Goal: Use online tool/utility: Utilize a website feature to perform a specific function

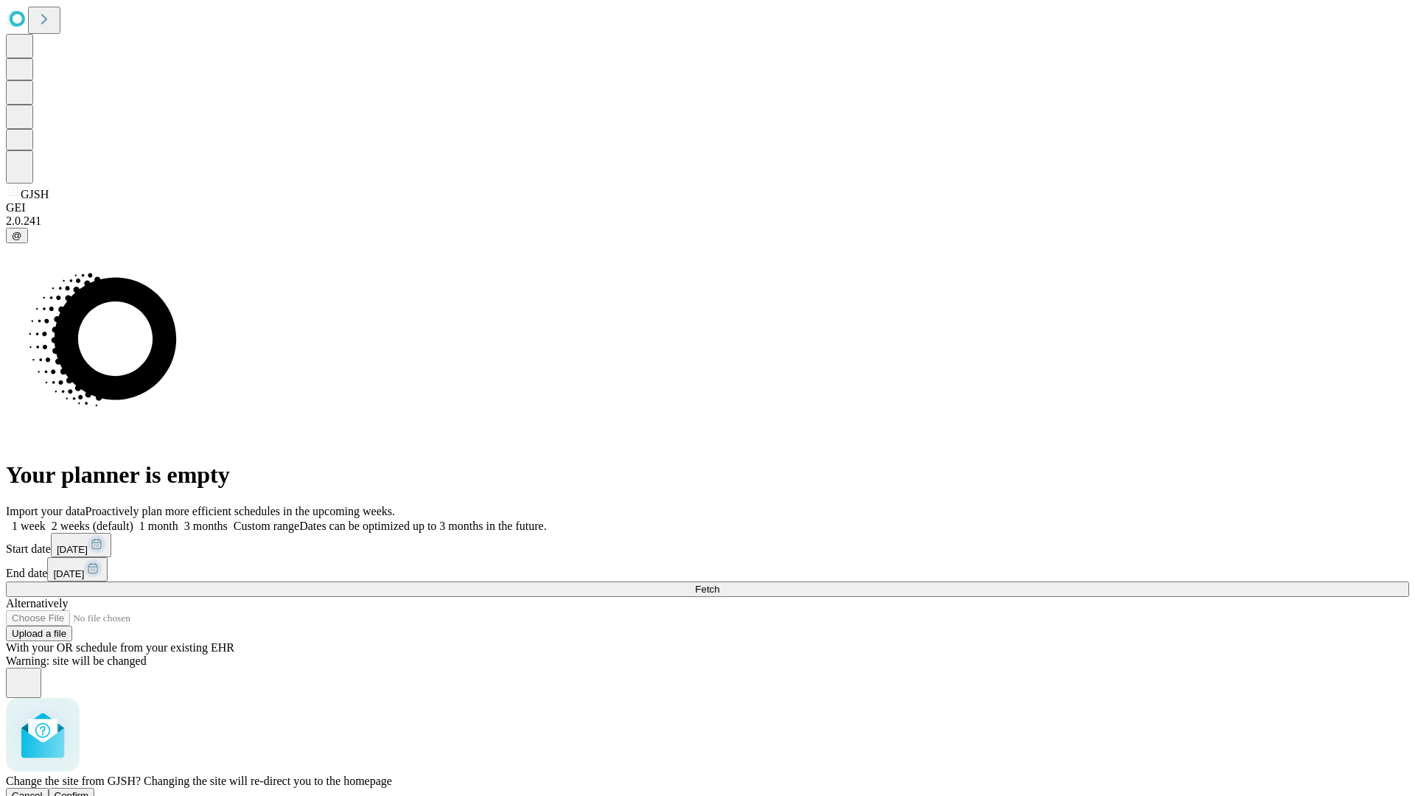
click at [89, 790] on span "Confirm" at bounding box center [72, 795] width 35 height 11
click at [46, 520] on label "1 week" at bounding box center [26, 526] width 40 height 13
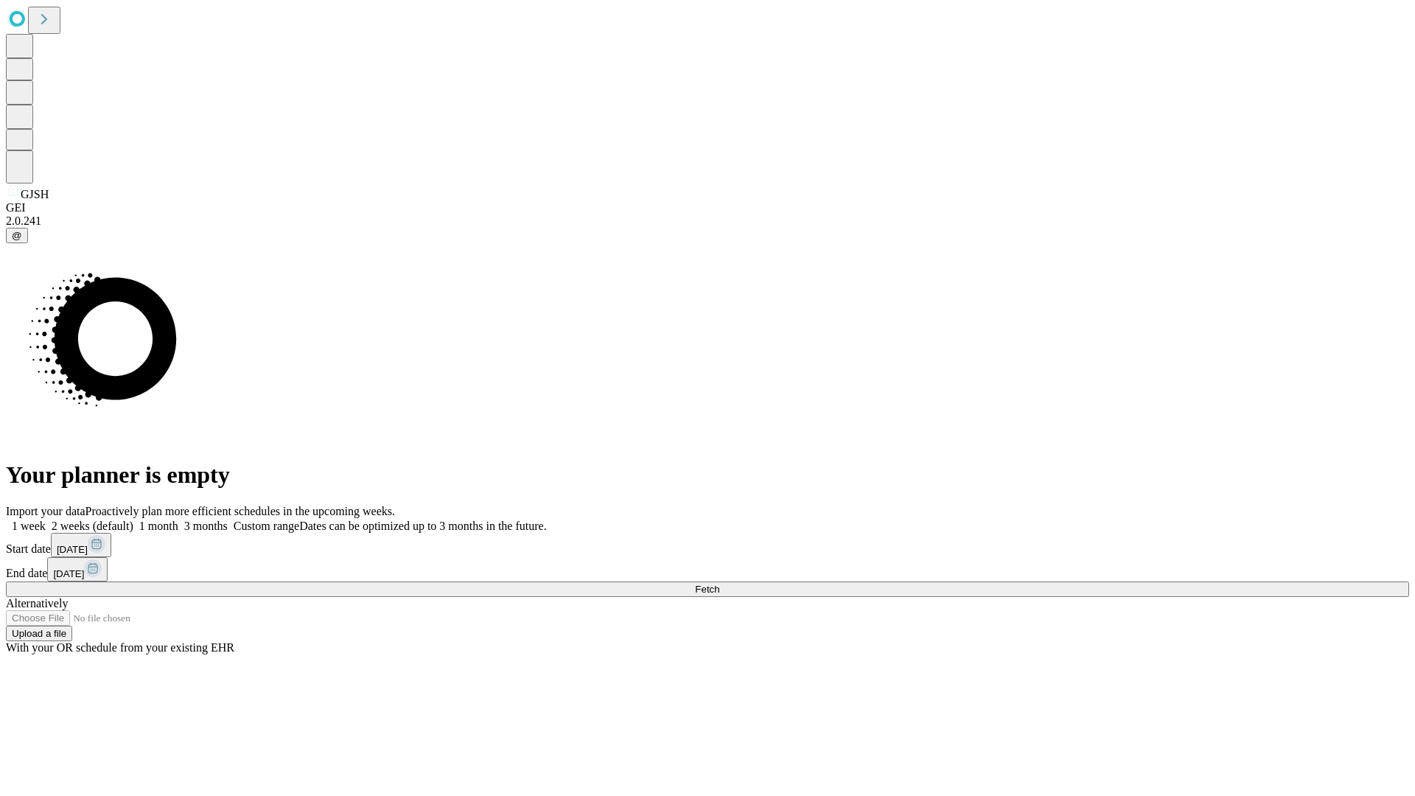
click at [719, 584] on span "Fetch" at bounding box center [707, 589] width 24 height 11
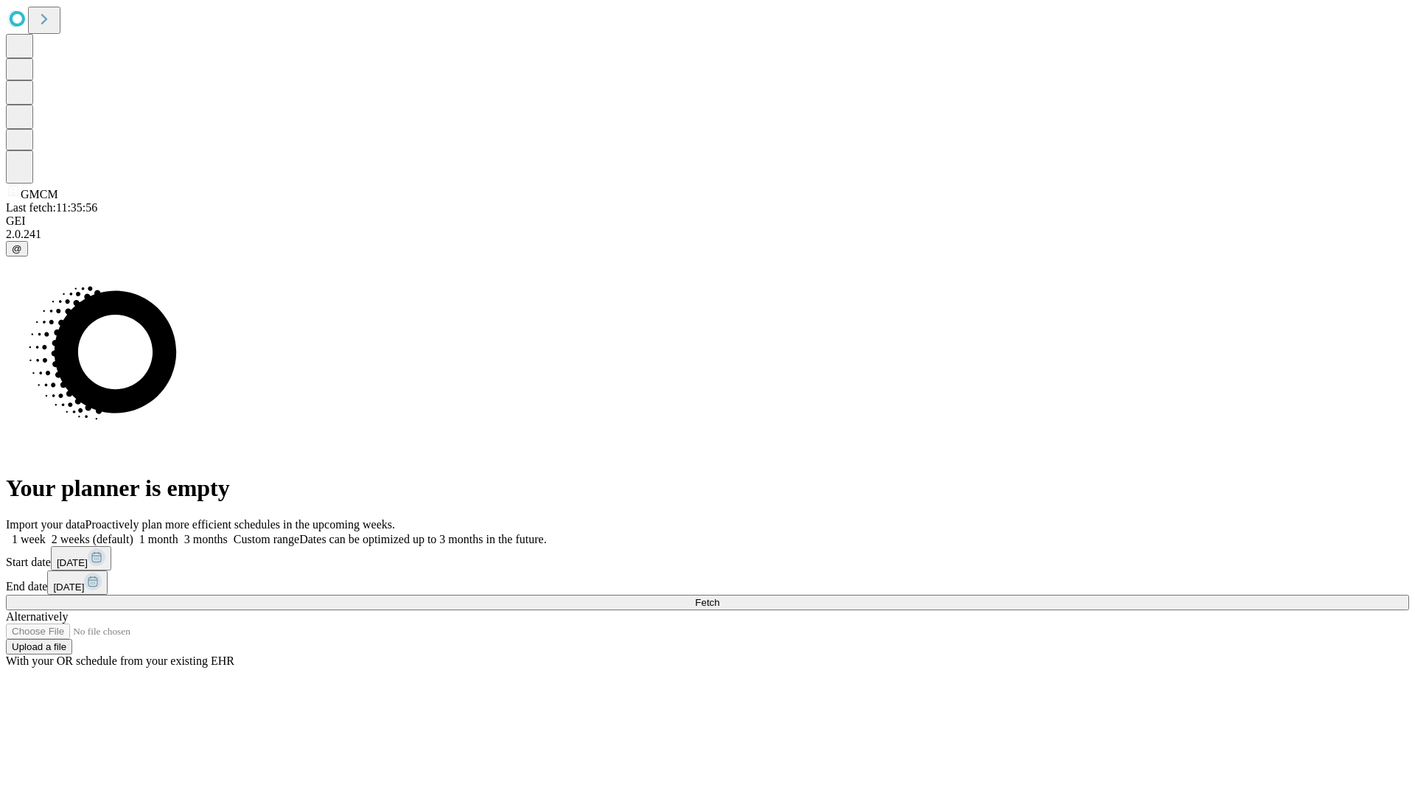
click at [46, 533] on label "1 week" at bounding box center [26, 539] width 40 height 13
click at [719, 597] on span "Fetch" at bounding box center [707, 602] width 24 height 11
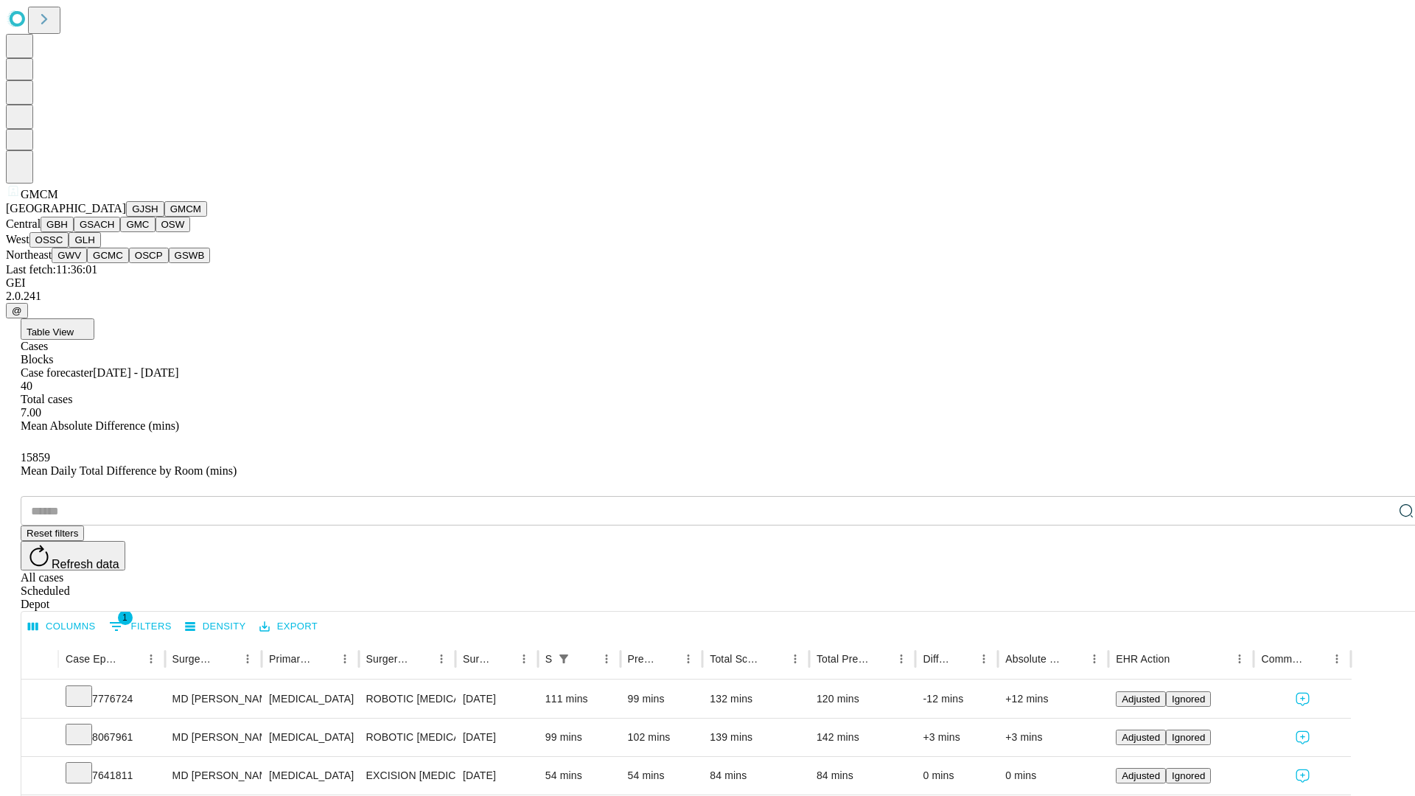
click at [74, 232] on button "GBH" at bounding box center [57, 224] width 33 height 15
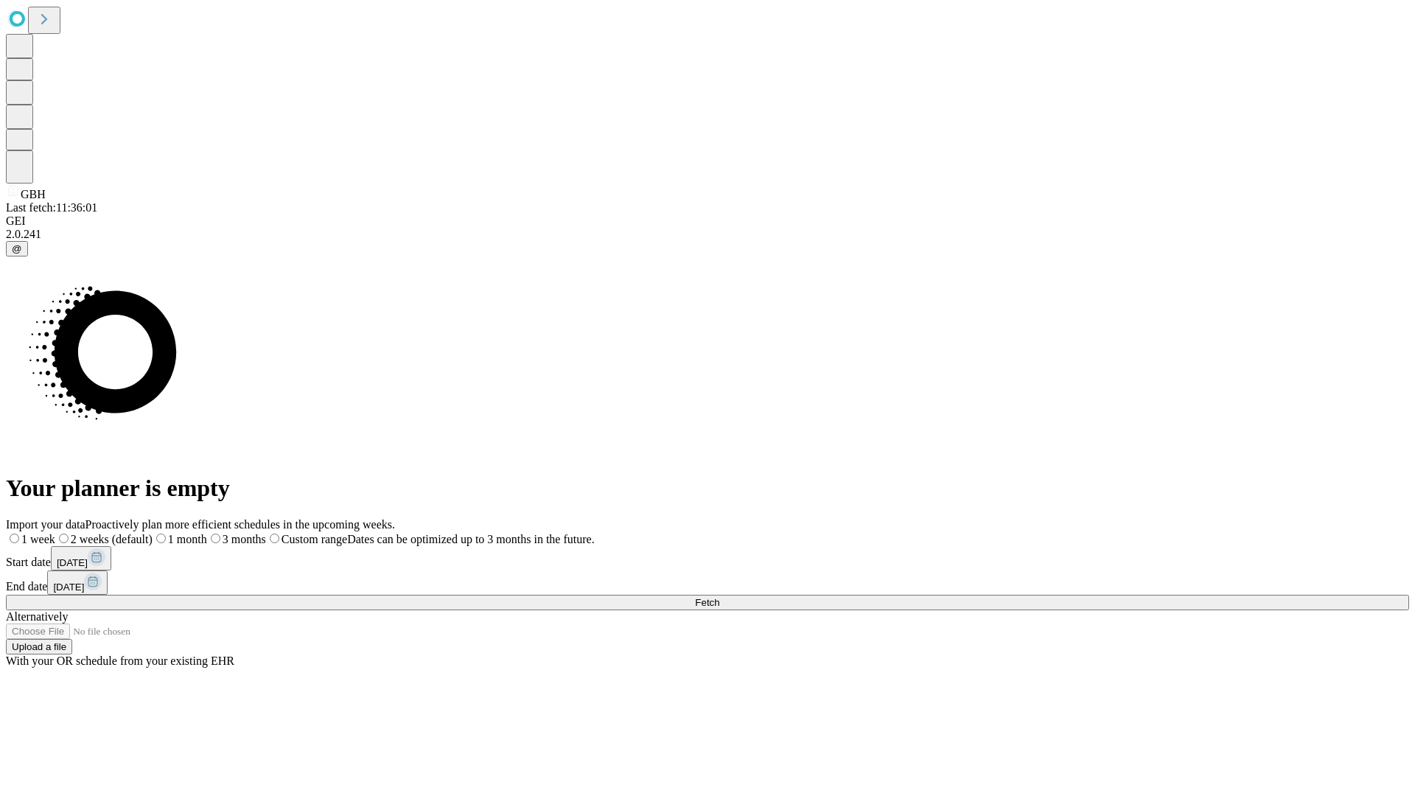
click at [55, 533] on label "1 week" at bounding box center [30, 539] width 49 height 13
click at [719, 597] on span "Fetch" at bounding box center [707, 602] width 24 height 11
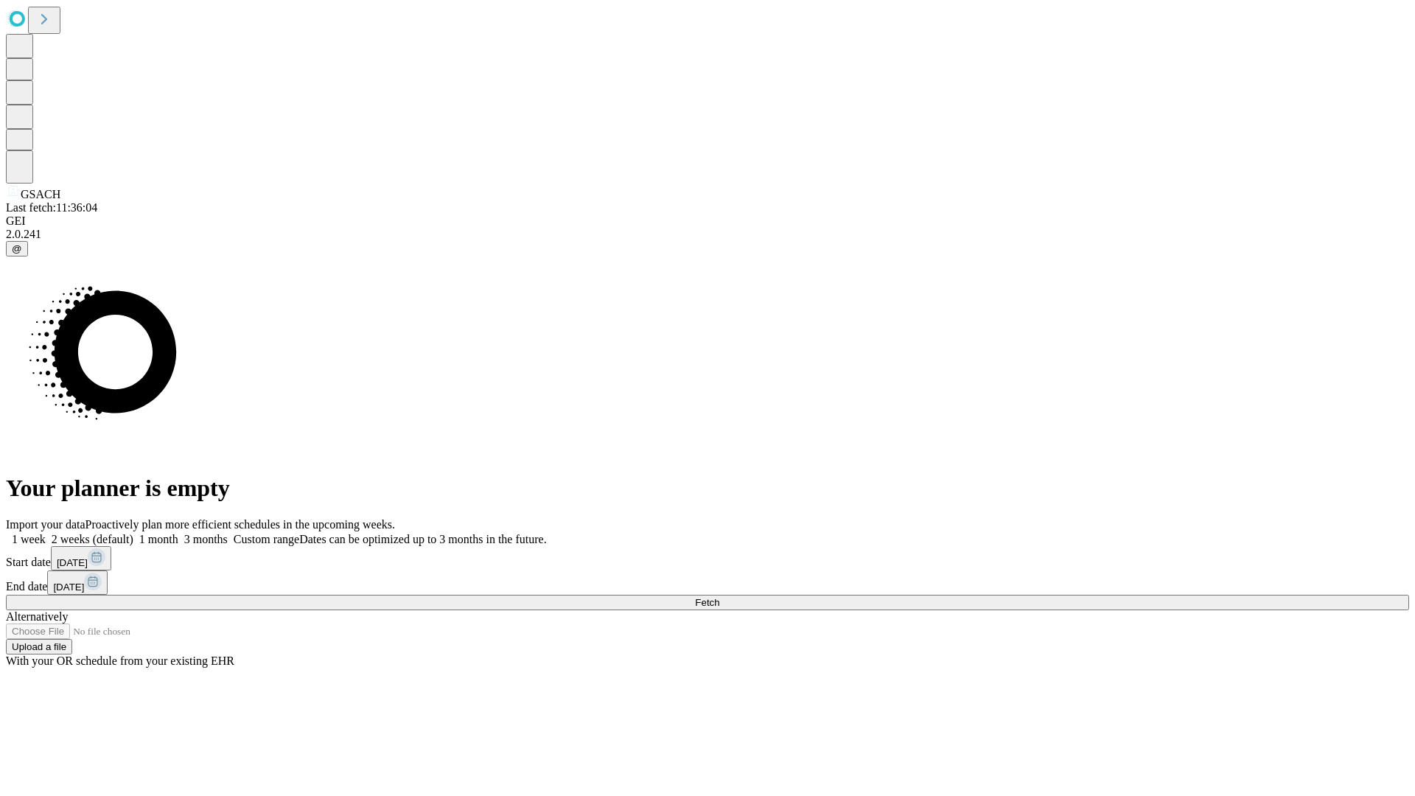
click at [46, 533] on label "1 week" at bounding box center [26, 539] width 40 height 13
click at [719, 597] on span "Fetch" at bounding box center [707, 602] width 24 height 11
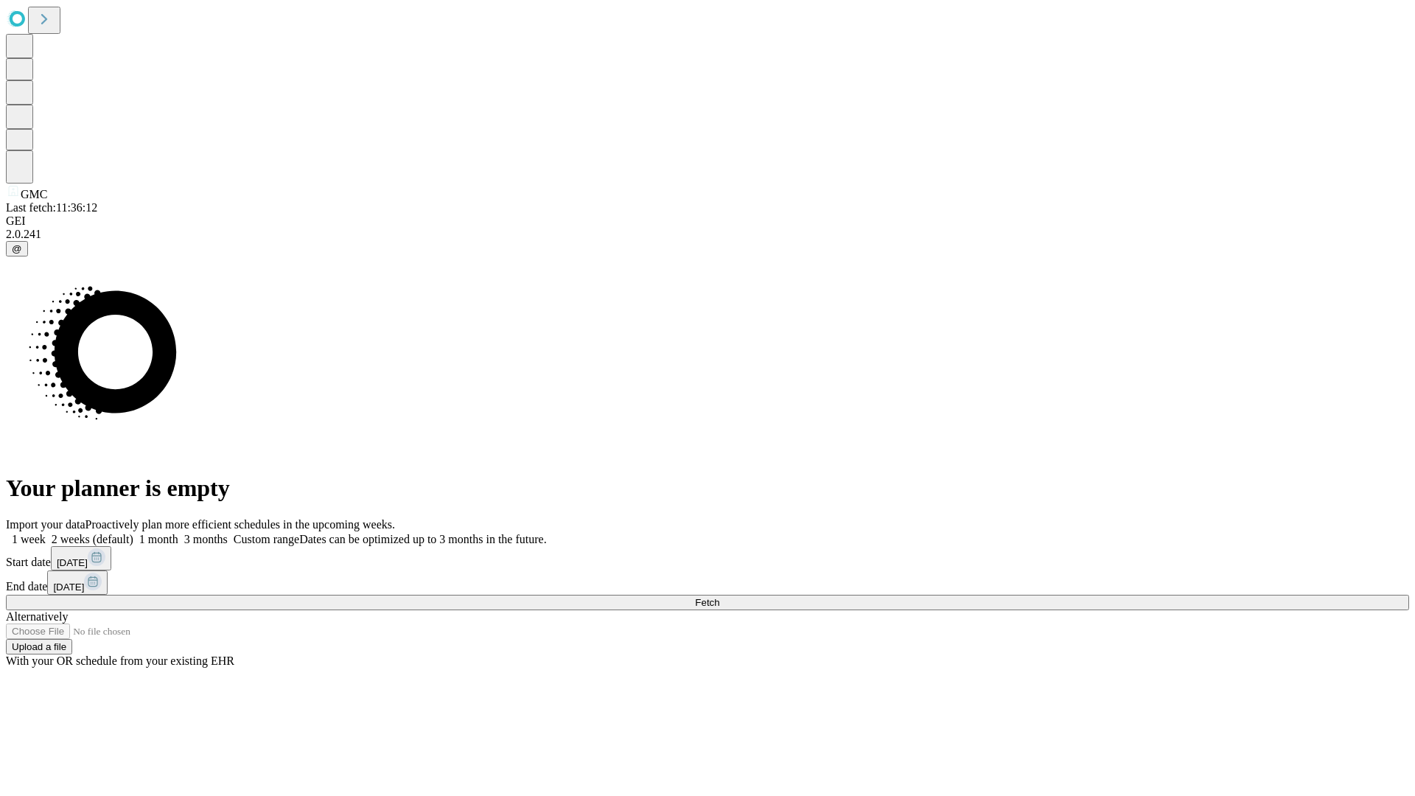
click at [46, 533] on label "1 week" at bounding box center [26, 539] width 40 height 13
click at [719, 597] on span "Fetch" at bounding box center [707, 602] width 24 height 11
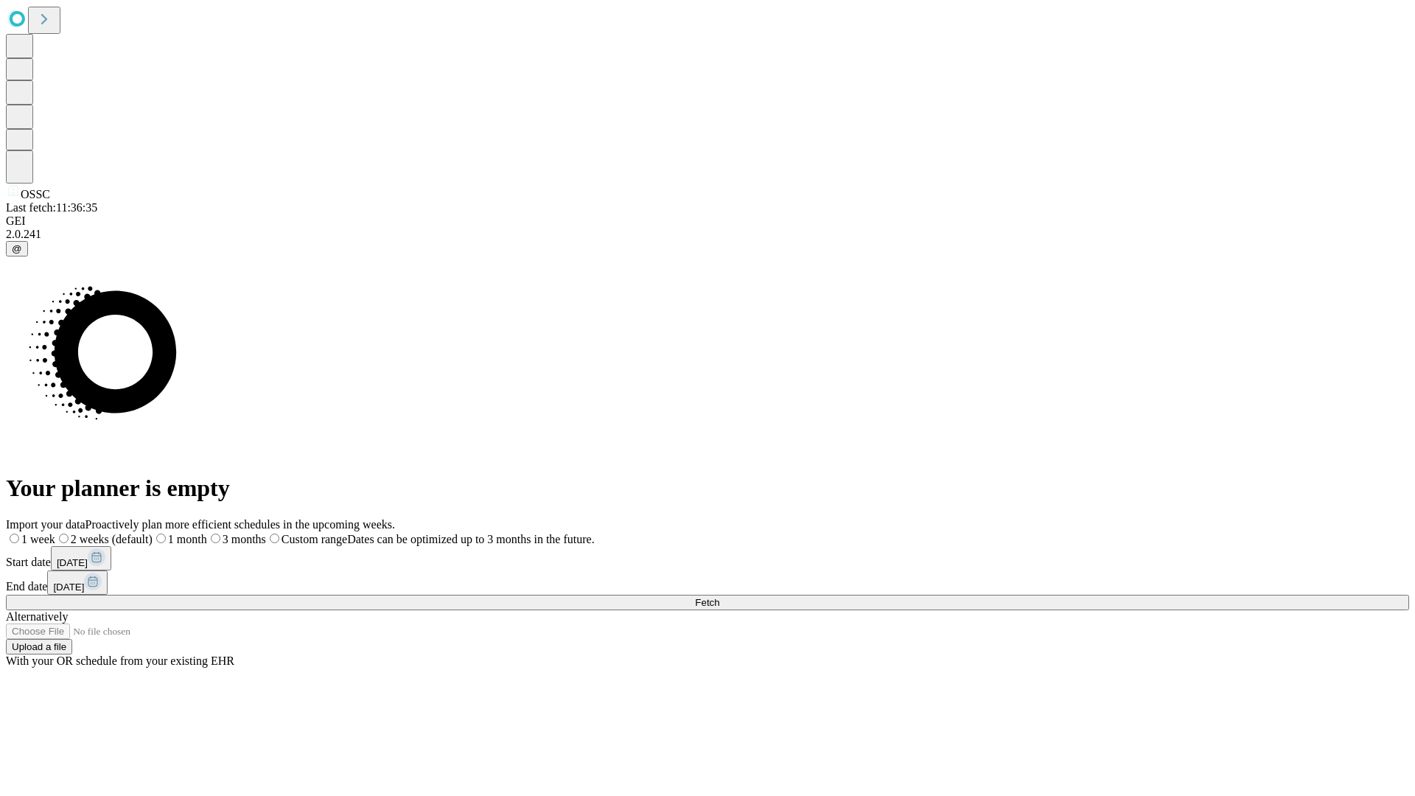
click at [55, 533] on label "1 week" at bounding box center [30, 539] width 49 height 13
click at [719, 597] on span "Fetch" at bounding box center [707, 602] width 24 height 11
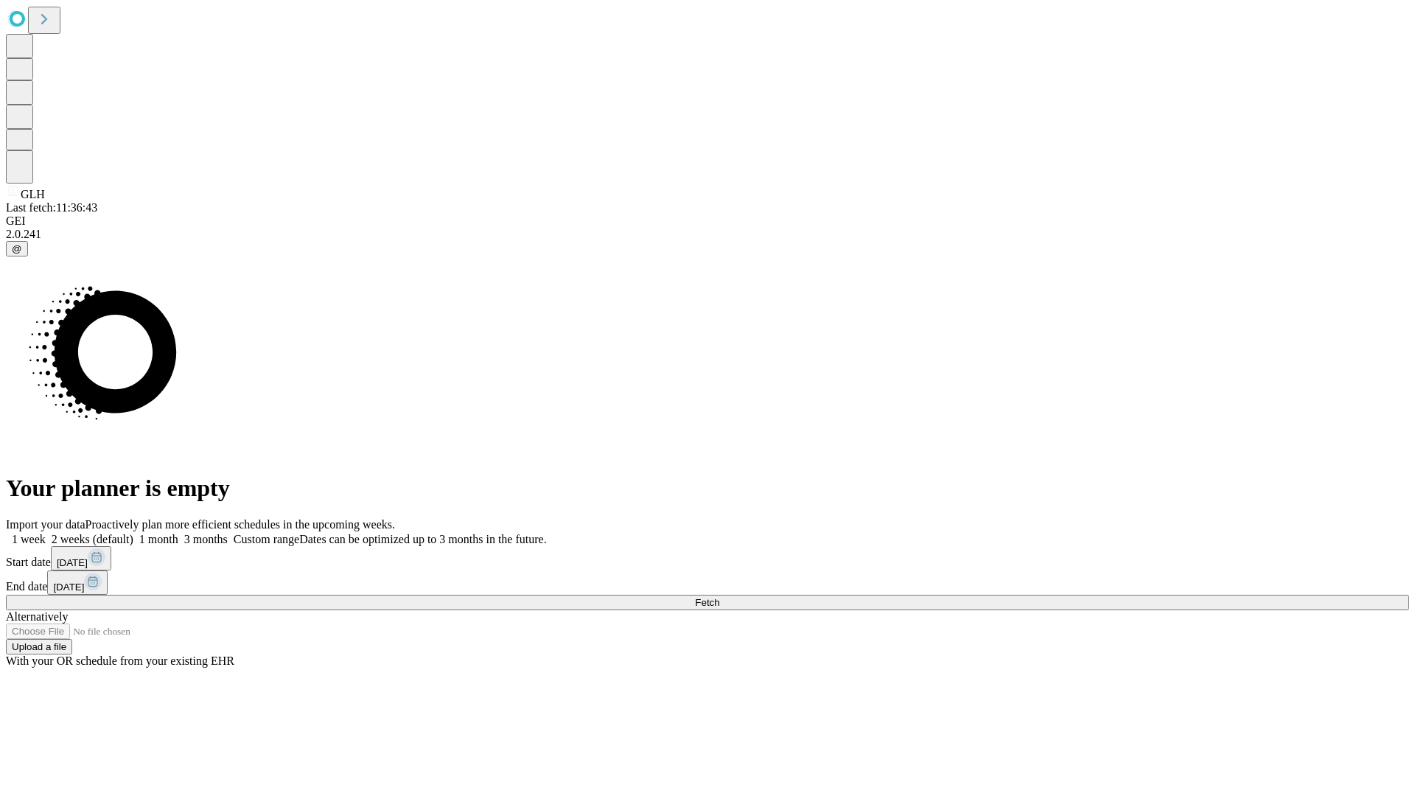
click at [46, 533] on label "1 week" at bounding box center [26, 539] width 40 height 13
click at [719, 597] on span "Fetch" at bounding box center [707, 602] width 24 height 11
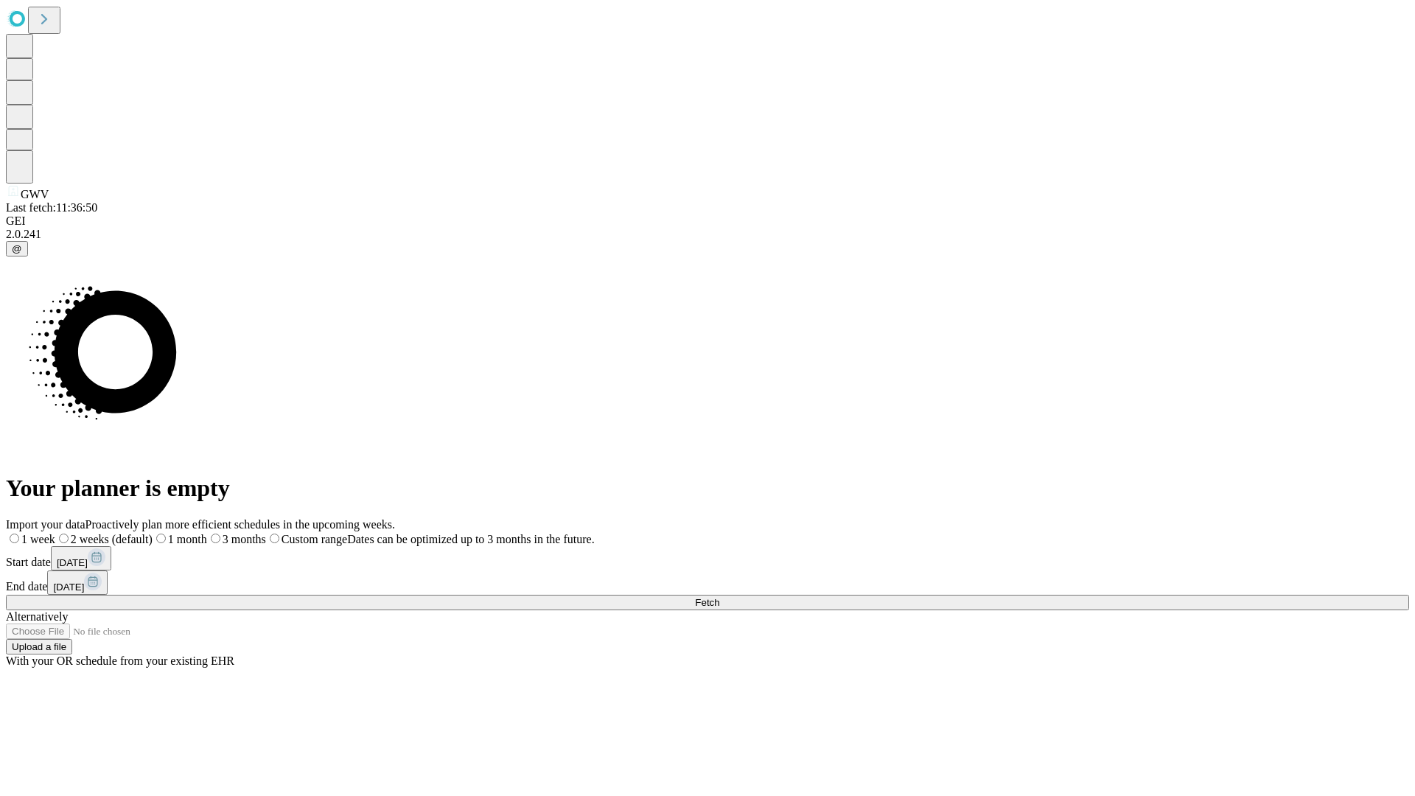
click at [55, 533] on label "1 week" at bounding box center [30, 539] width 49 height 13
click at [719, 597] on span "Fetch" at bounding box center [707, 602] width 24 height 11
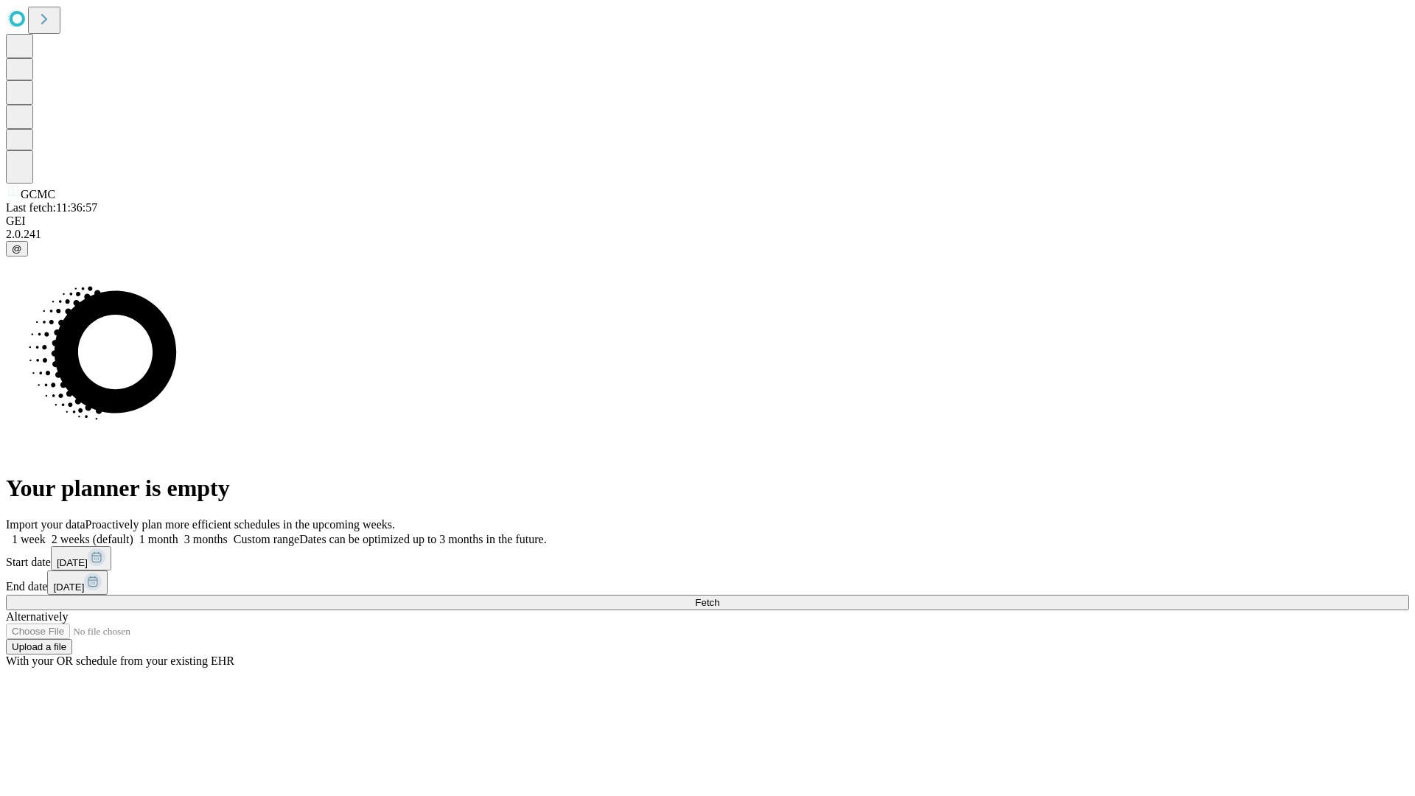
click at [46, 533] on label "1 week" at bounding box center [26, 539] width 40 height 13
click at [719, 597] on span "Fetch" at bounding box center [707, 602] width 24 height 11
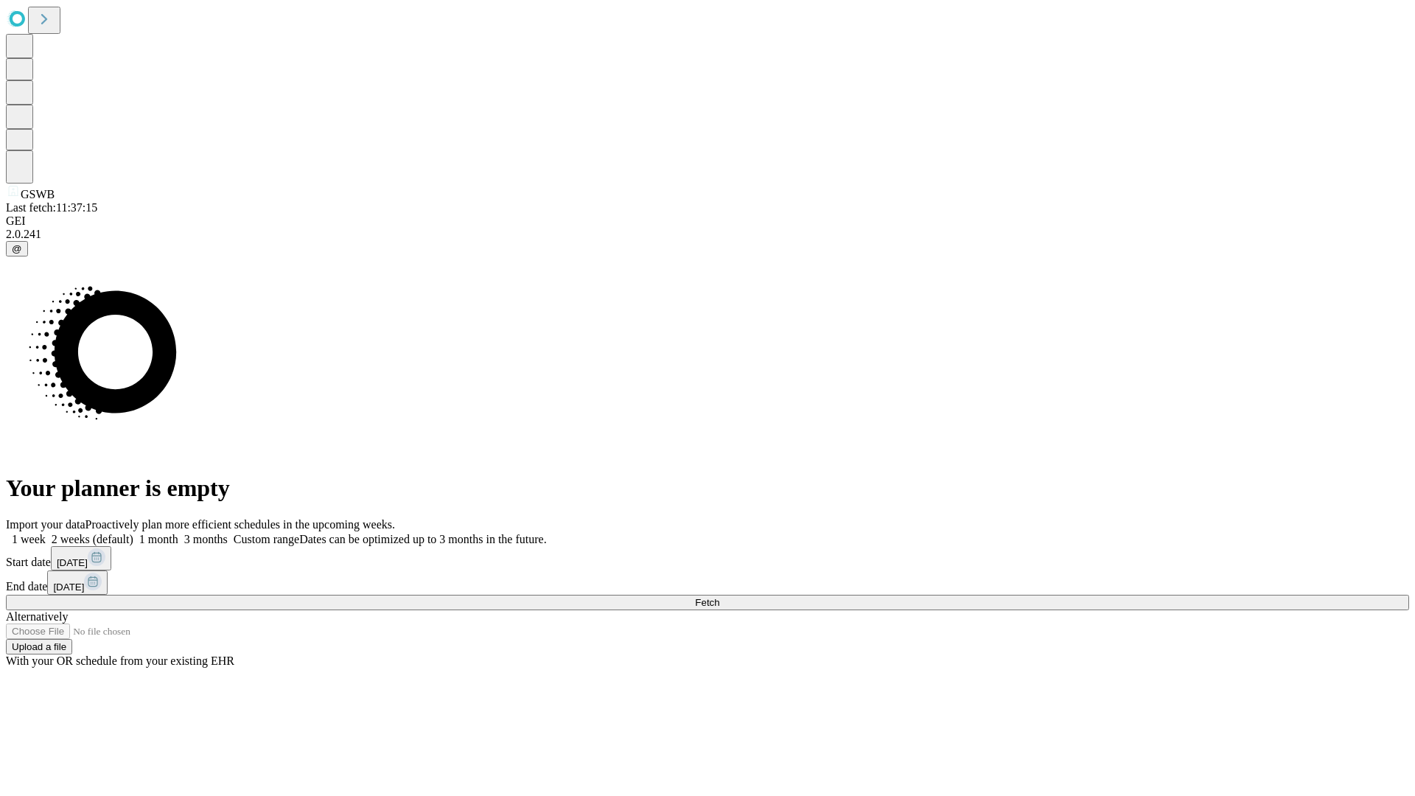
click at [46, 533] on label "1 week" at bounding box center [26, 539] width 40 height 13
click at [719, 597] on span "Fetch" at bounding box center [707, 602] width 24 height 11
